Goal: Information Seeking & Learning: Understand process/instructions

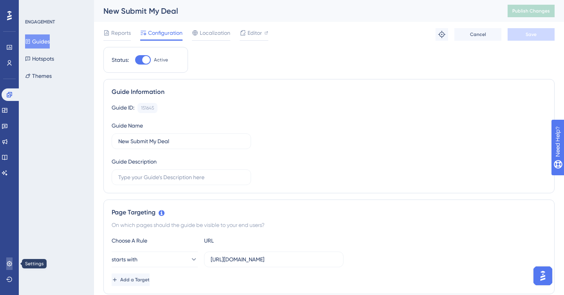
click at [7, 263] on icon at bounding box center [9, 264] width 6 height 6
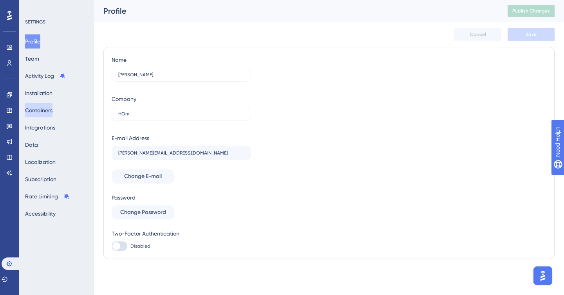
click at [49, 110] on button "Containers" at bounding box center [38, 110] width 27 height 14
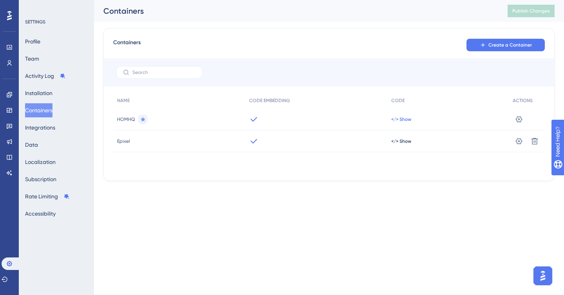
click at [397, 118] on span "</> Show" at bounding box center [401, 119] width 20 height 6
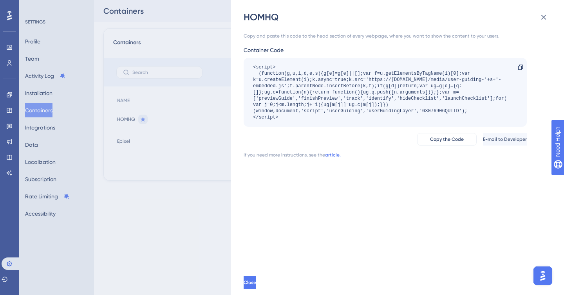
click at [333, 157] on link "article." at bounding box center [333, 155] width 16 height 6
click at [545, 280] on img "Open AI Assistant Launcher" at bounding box center [542, 276] width 14 height 14
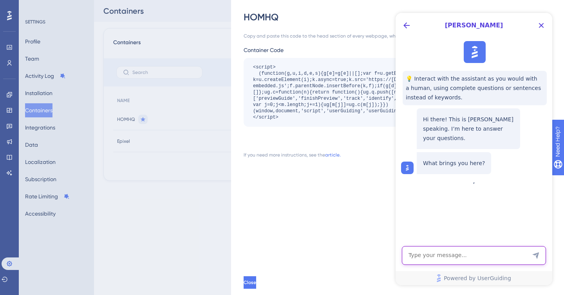
click at [460, 253] on textarea "AI Assistant Text Input" at bounding box center [474, 255] width 144 height 19
type textarea "Can I add my container code into a react website"
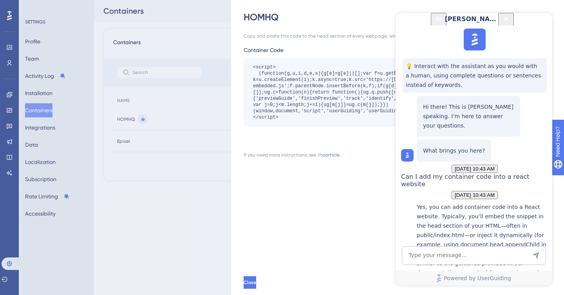
scroll to position [142, 0]
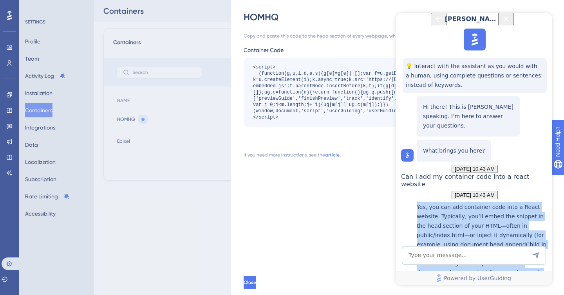
drag, startPoint x: 476, startPoint y: 185, endPoint x: 414, endPoint y: 107, distance: 99.7
click at [414, 202] on div "Yes, you can add container code into a React website. Typically, you’ll embed t…" at bounding box center [474, 256] width 147 height 109
copy p "Yes, you can add container code into a React website. Typically, you’ll embed t…"
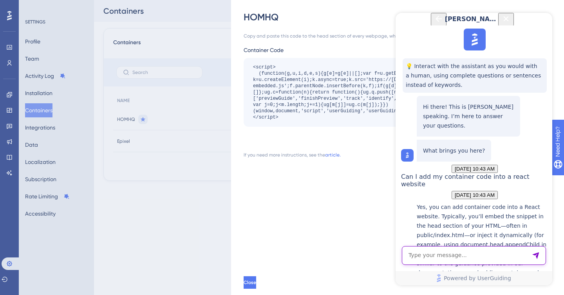
click at [422, 252] on textarea "AI Assistant Text Input" at bounding box center [474, 255] width 144 height 19
paste textarea "What is the specific method for adding the container to react"
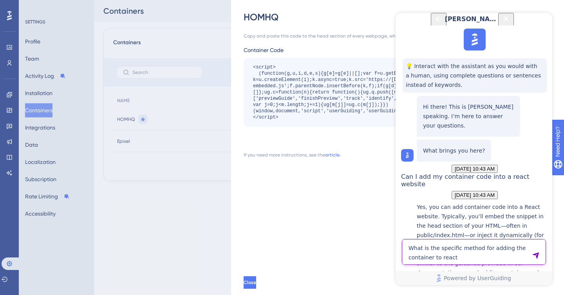
type textarea "What is the specific method for adding the container to react"
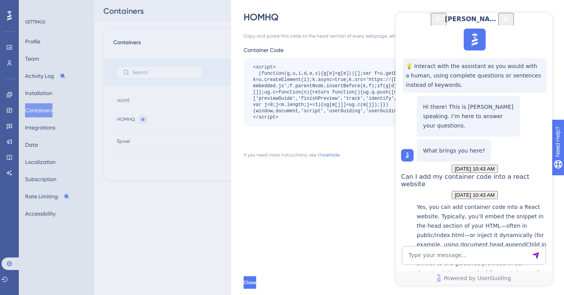
scroll to position [323, 0]
click at [460, 258] on textarea "AI Assistant Text Input" at bounding box center [474, 255] width 144 height 19
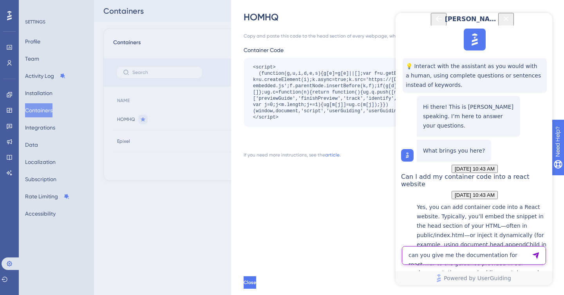
type textarea "can you give me the documentation for react"
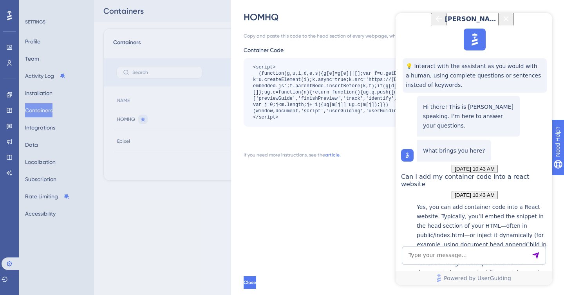
scroll to position [543, 0]
drag, startPoint x: 424, startPoint y: 127, endPoint x: 457, endPoint y: 179, distance: 61.5
copy p "useEffect(() => { const script = document.createElement('script'); script.inner…"
click at [360, 153] on div "If you need more instructions, see the article." at bounding box center [384, 155] width 283 height 6
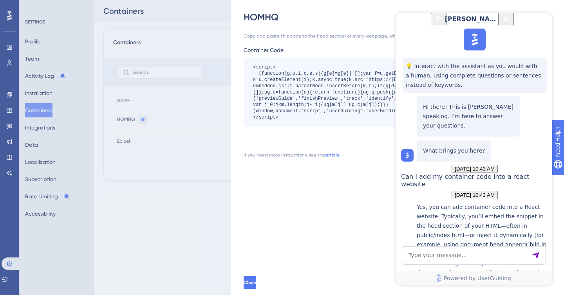
click at [508, 21] on icon "Close Button" at bounding box center [505, 18] width 5 height 5
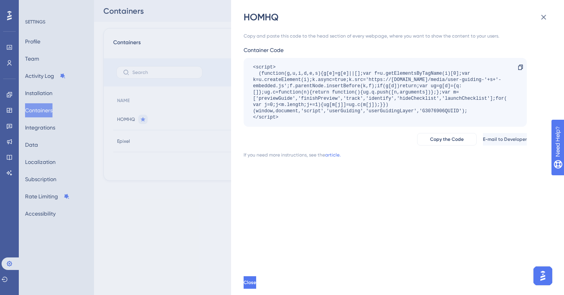
scroll to position [0, 0]
click at [430, 138] on span "Copy the Code" at bounding box center [447, 139] width 34 height 6
click at [6, 94] on div "HOMHQ Copy and paste this code to the head section of every webpage, where you …" at bounding box center [282, 147] width 564 height 295
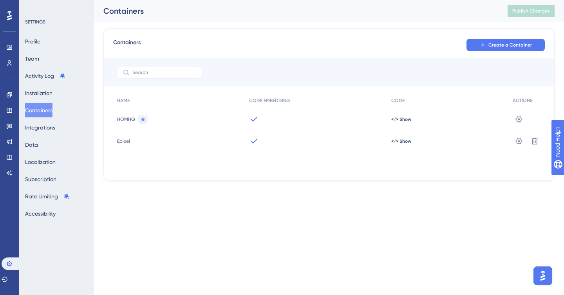
click at [7, 53] on div "Performance Users" at bounding box center [9, 55] width 6 height 28
click at [9, 92] on icon at bounding box center [9, 95] width 6 height 6
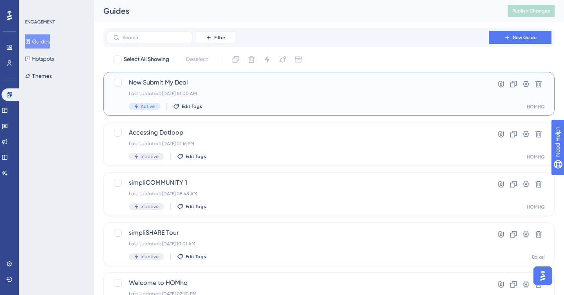
click at [178, 88] on div "New Submit My Deal Last Updated: [DATE] 10:00 AM Active Edit Tags" at bounding box center [297, 94] width 337 height 32
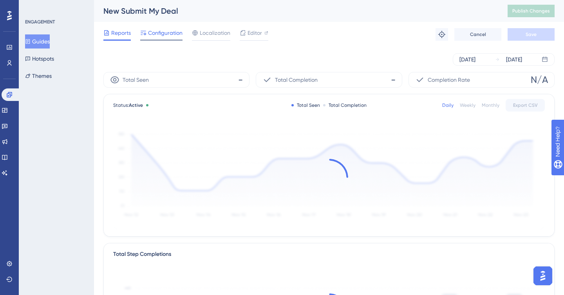
click at [164, 31] on span "Configuration" at bounding box center [165, 32] width 34 height 9
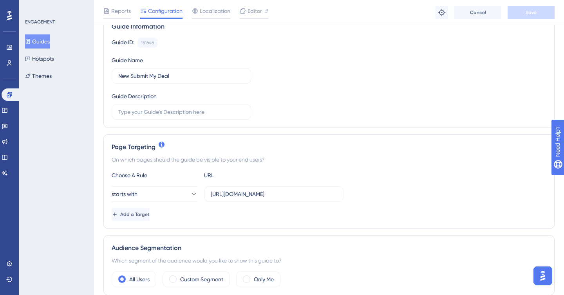
scroll to position [74, 0]
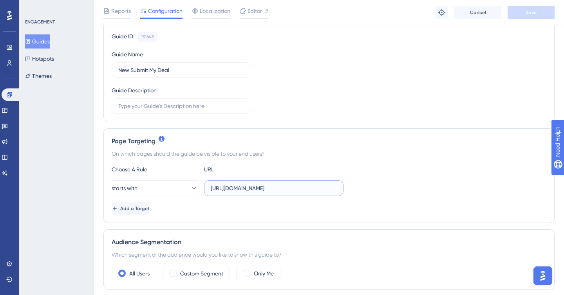
click at [249, 190] on input "[URL][DOMAIN_NAME]" at bounding box center [274, 188] width 126 height 9
paste input "[PERSON_NAME]-dashboard"
type input "homie-dashboard"
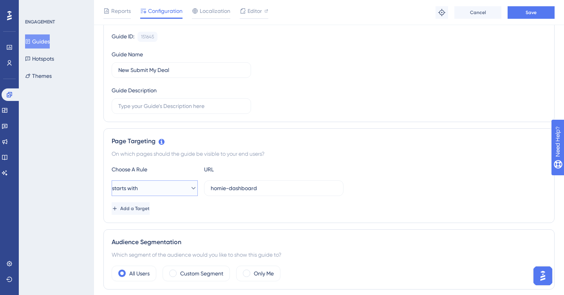
click at [180, 187] on button "starts with" at bounding box center [155, 188] width 86 height 16
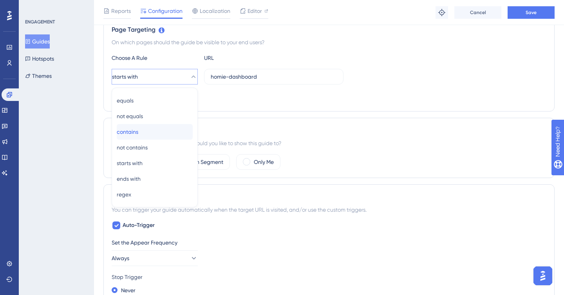
click at [146, 132] on div "contains contains" at bounding box center [155, 132] width 76 height 16
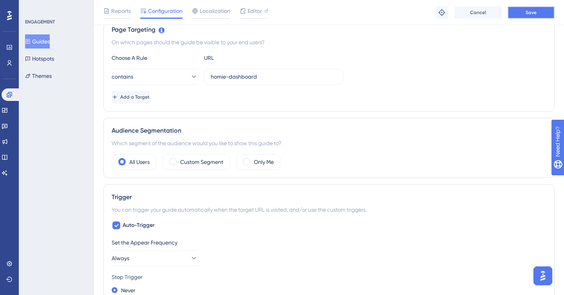
click at [532, 12] on span "Save" at bounding box center [530, 12] width 11 height 6
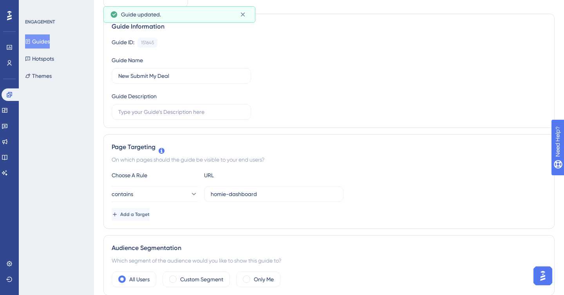
scroll to position [0, 0]
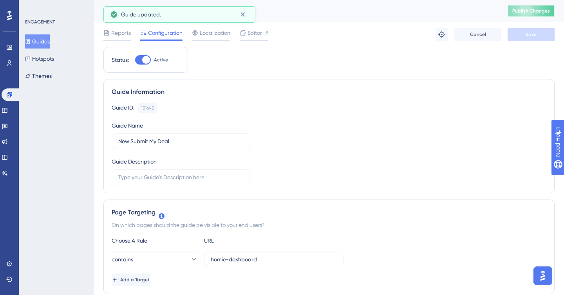
click at [532, 15] on button "Publish Changes" at bounding box center [530, 11] width 47 height 13
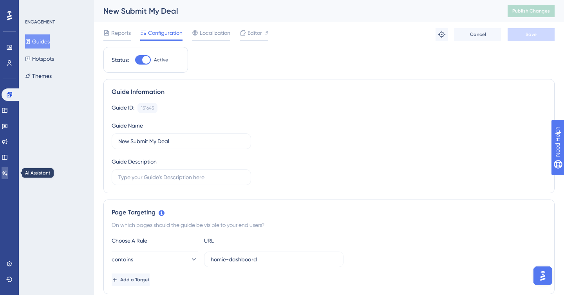
click at [8, 176] on link at bounding box center [5, 173] width 6 height 13
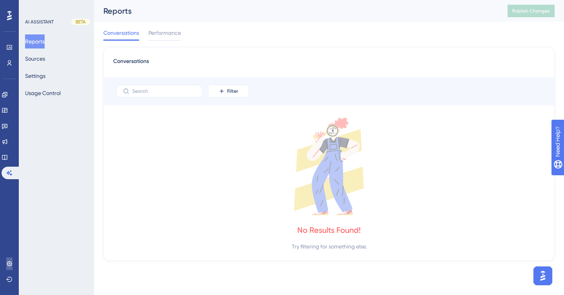
click at [10, 263] on icon at bounding box center [9, 264] width 6 height 6
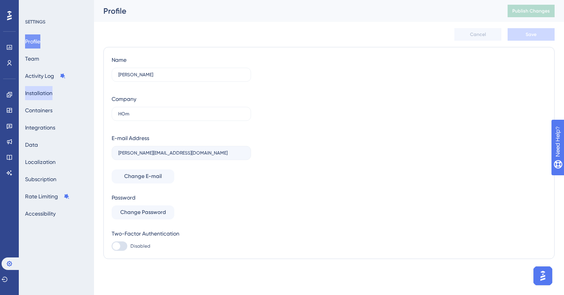
click at [41, 95] on button "Installation" at bounding box center [38, 93] width 27 height 14
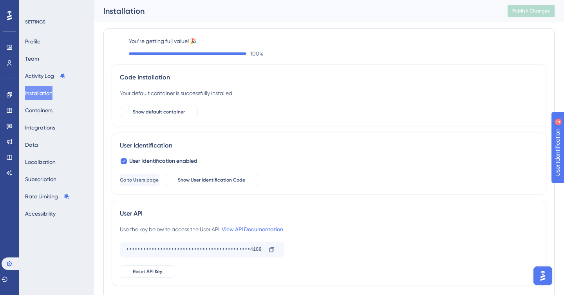
click at [167, 119] on div "Code Installation Your default container is successfully installed. Show defaul…" at bounding box center [329, 96] width 434 height 62
click at [168, 116] on button "Show default container" at bounding box center [159, 112] width 78 height 13
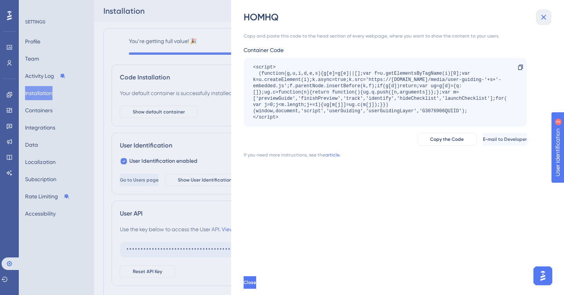
click at [546, 18] on icon at bounding box center [543, 17] width 9 height 9
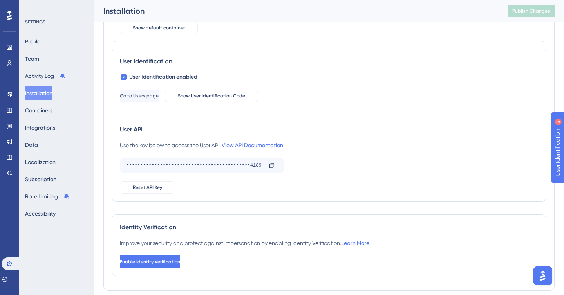
scroll to position [91, 0]
click at [256, 146] on link "View API Documentation" at bounding box center [252, 145] width 61 height 6
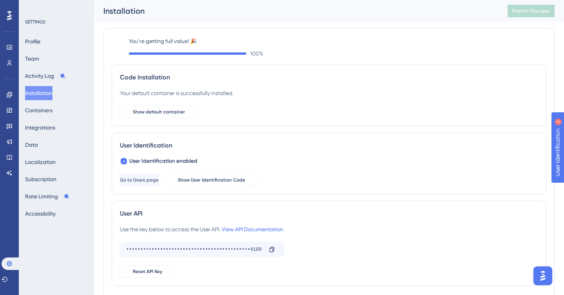
click at [540, 277] on img "Open AI Assistant Launcher" at bounding box center [542, 276] width 14 height 14
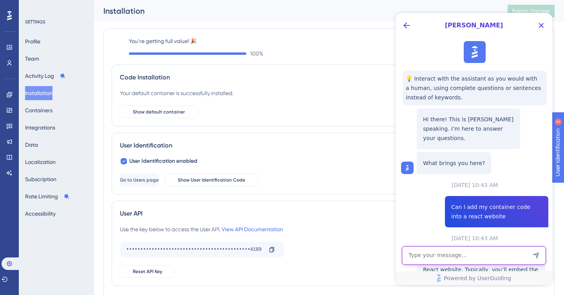
click at [489, 255] on textarea "AI Assistant Text Input" at bounding box center [474, 255] width 144 height 19
type textarea "what about adding the container to next/js"
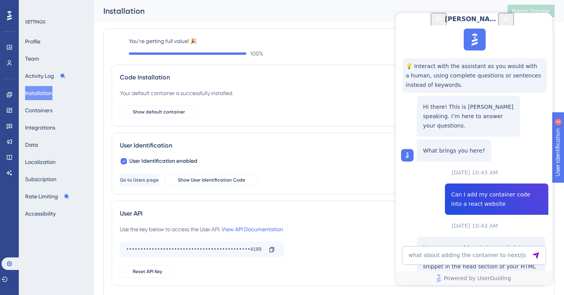
scroll to position [734, 0]
drag, startPoint x: 423, startPoint y: 117, endPoint x: 533, endPoint y: 213, distance: 145.4
copy p "In Next.js you can add the container code by including it in your custom Docume…"
click at [7, 131] on link at bounding box center [9, 126] width 6 height 13
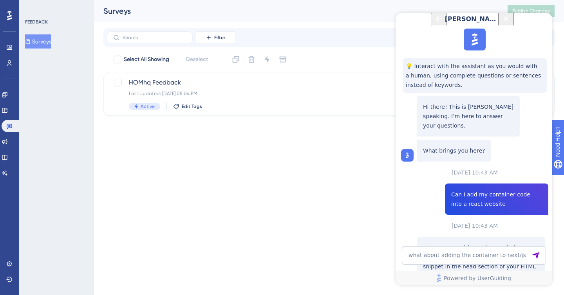
click at [9, 86] on div "Engagement Widgets Feedback Product Updates Knowledge Base AI Assistant" at bounding box center [10, 124] width 16 height 110
click at [8, 91] on link at bounding box center [5, 94] width 6 height 13
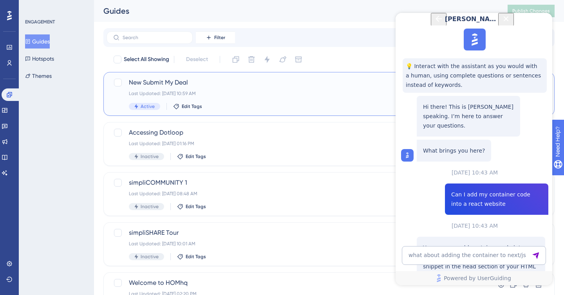
click at [220, 86] on span "New Submit My Deal" at bounding box center [297, 82] width 337 height 9
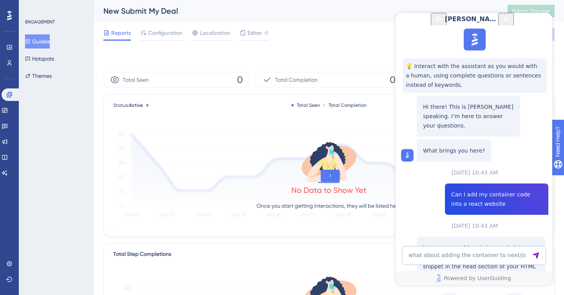
click at [510, 23] on icon "Close Button" at bounding box center [505, 18] width 9 height 9
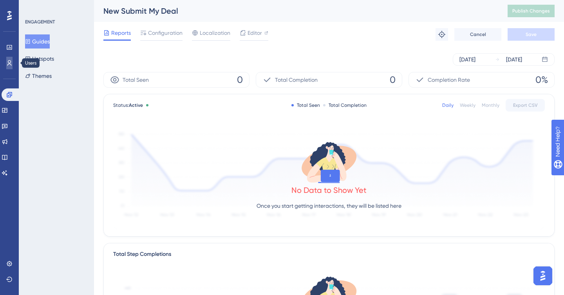
click at [13, 63] on link at bounding box center [9, 63] width 6 height 13
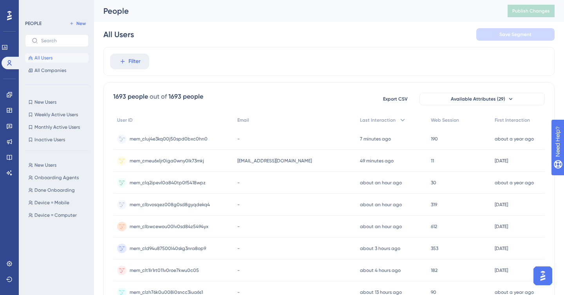
click at [166, 139] on span "mem_cluj4e3kq00j50spd0bxc0hn0" at bounding box center [169, 139] width 78 height 6
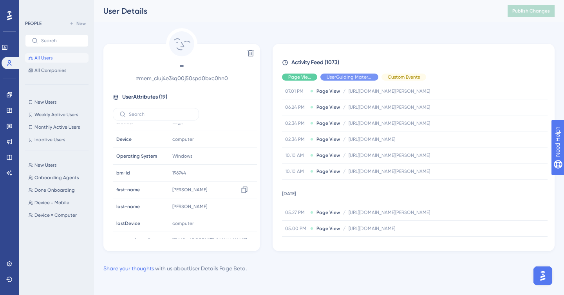
scroll to position [205, 0]
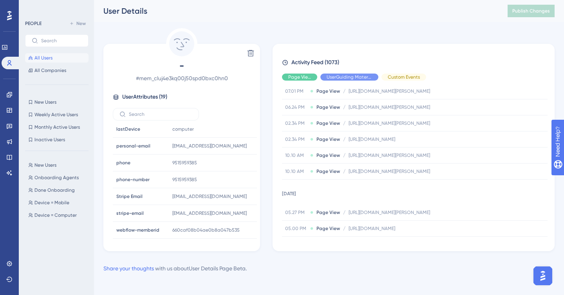
click at [41, 56] on span "All Users" at bounding box center [43, 58] width 18 height 6
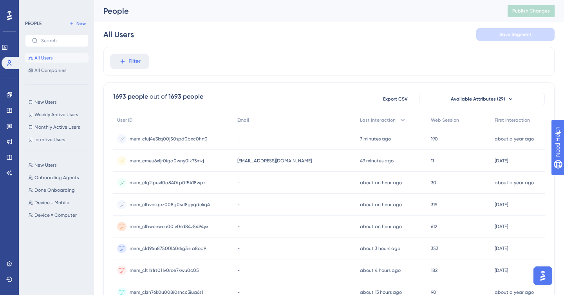
click at [178, 178] on div "mem_clq2ipevl0a840tp0f5418wpz mem_clq2ipevl0a840tp0f5418wpz" at bounding box center [168, 183] width 76 height 22
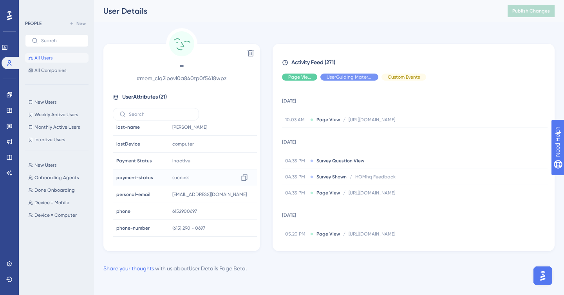
scroll to position [238, 0]
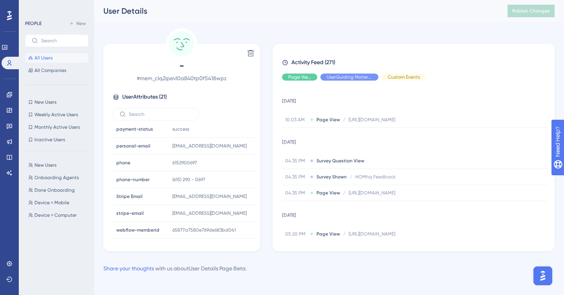
click at [56, 60] on button "All Users" at bounding box center [56, 57] width 63 height 9
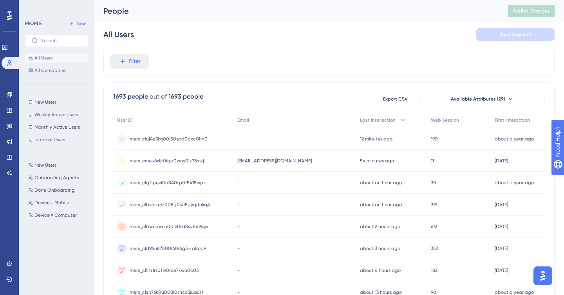
click at [198, 138] on span "mem_cluj4e3kq00j50spd0bxc0hn0" at bounding box center [169, 139] width 78 height 6
